Goal: Navigation & Orientation: Find specific page/section

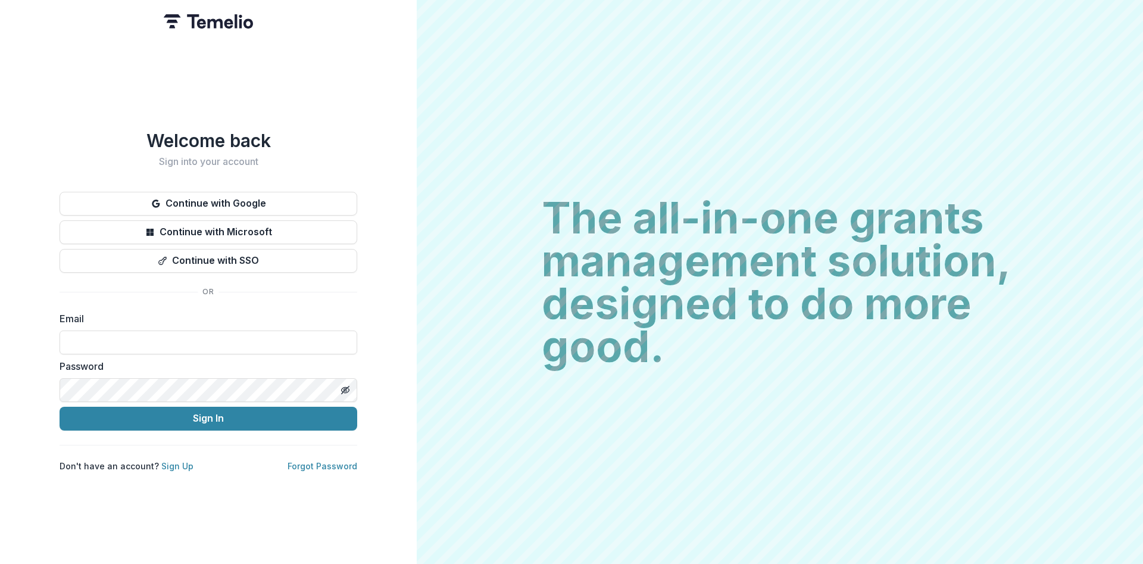
type input "**********"
click at [214, 415] on button "Sign In" at bounding box center [209, 419] width 298 height 24
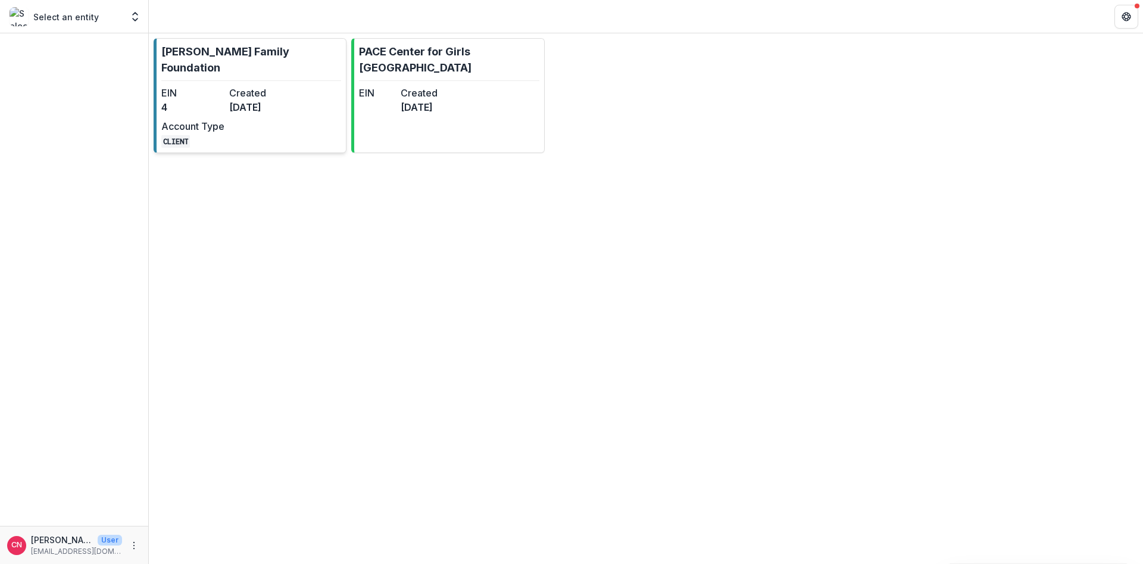
click at [250, 86] on dt "Created" at bounding box center [260, 93] width 63 height 14
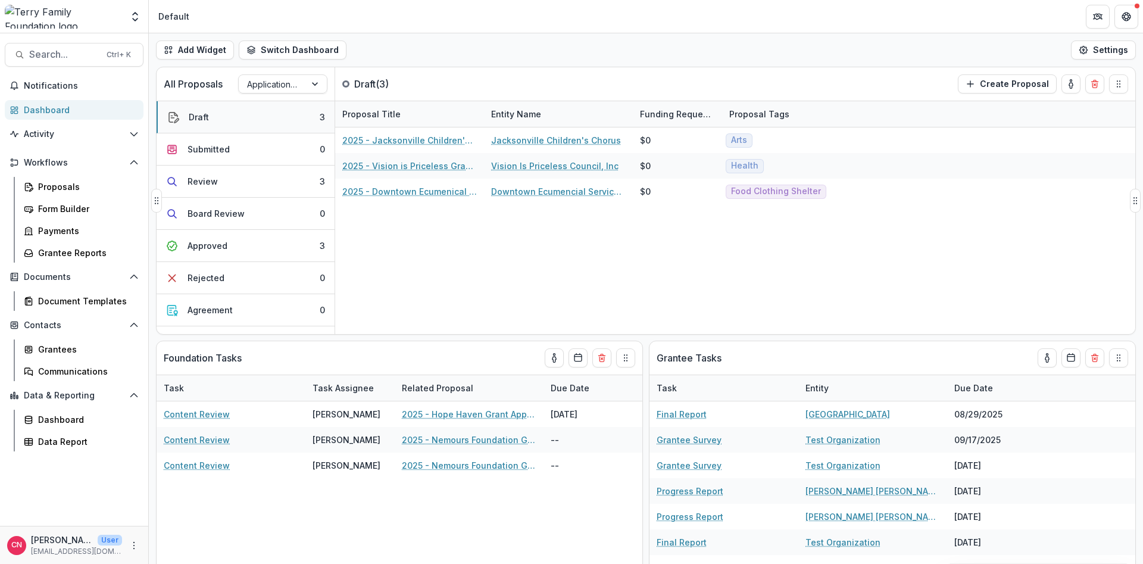
click at [197, 108] on button "Draft 3" at bounding box center [246, 117] width 178 height 32
